Goal: Information Seeking & Learning: Learn about a topic

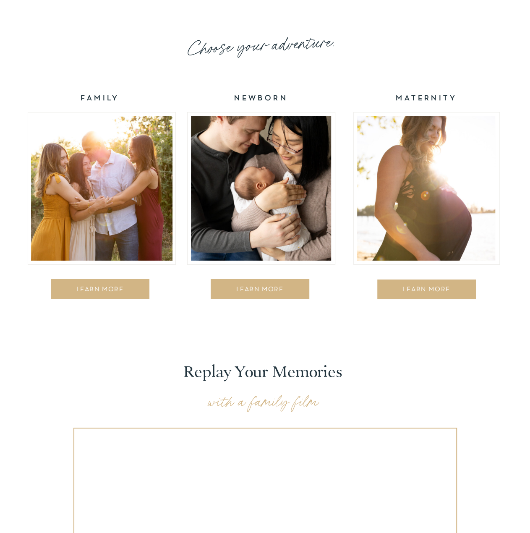
scroll to position [1343, 0]
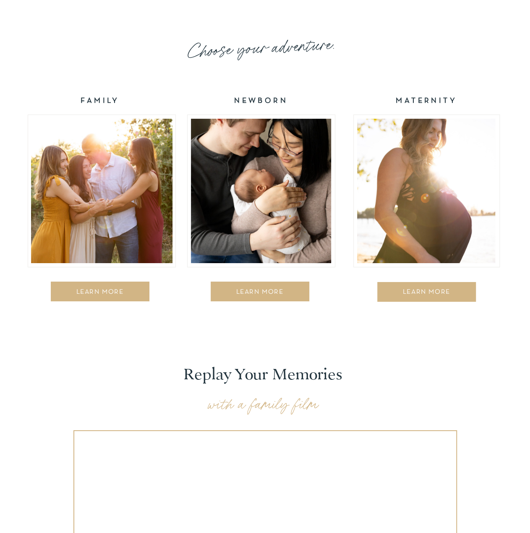
click at [88, 294] on div "LEARN MORE" at bounding box center [100, 293] width 88 height 8
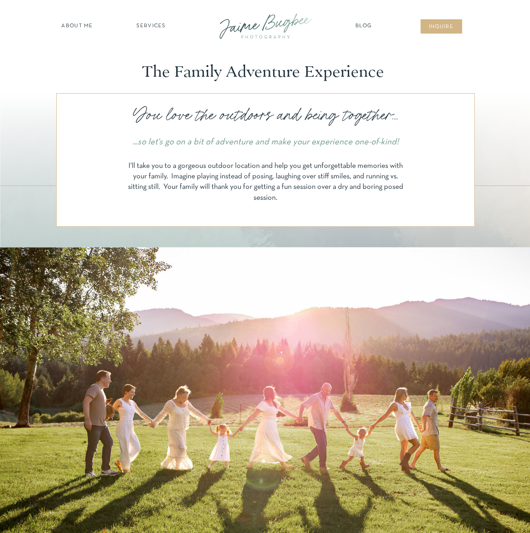
click at [261, 25] on div at bounding box center [265, 26] width 113 height 32
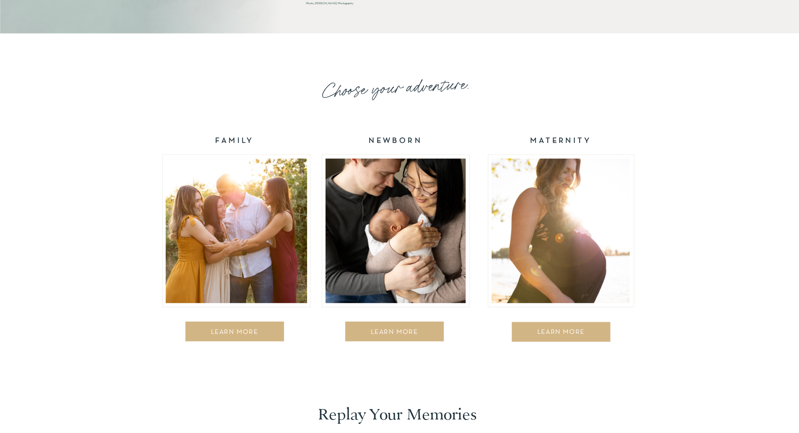
scroll to position [1343, 0]
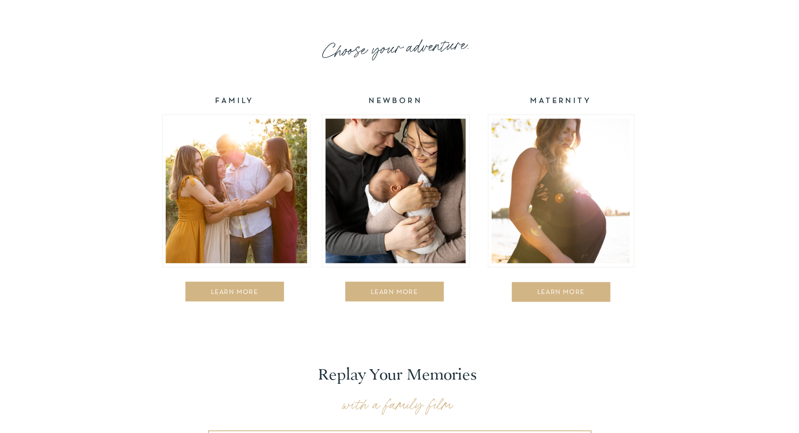
click at [232, 293] on div "LEARN MORE" at bounding box center [235, 293] width 88 height 8
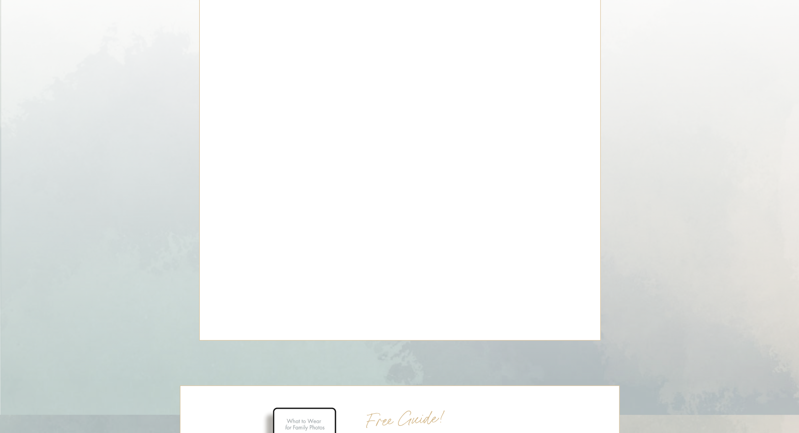
scroll to position [3609, 0]
